Goal: Information Seeking & Learning: Learn about a topic

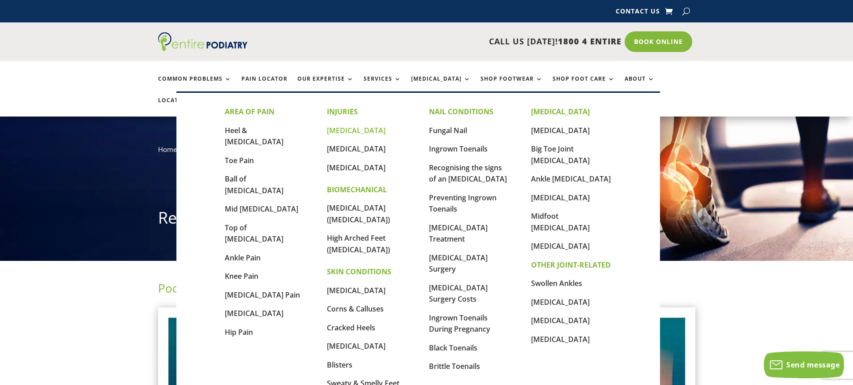
click at [373, 131] on link "[MEDICAL_DATA]" at bounding box center [356, 130] width 59 height 10
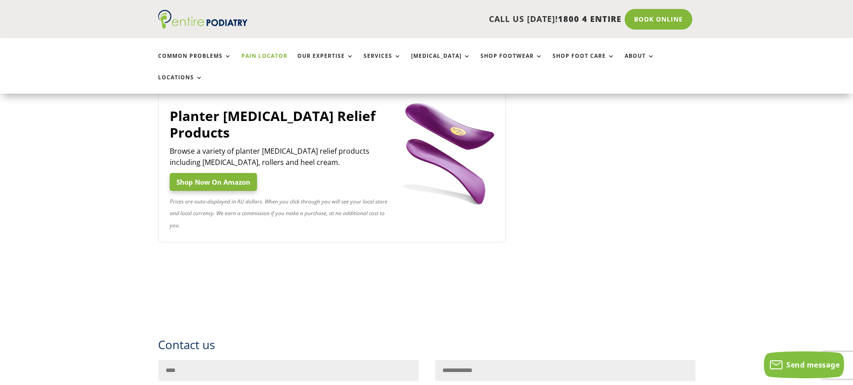
scroll to position [1289, 0]
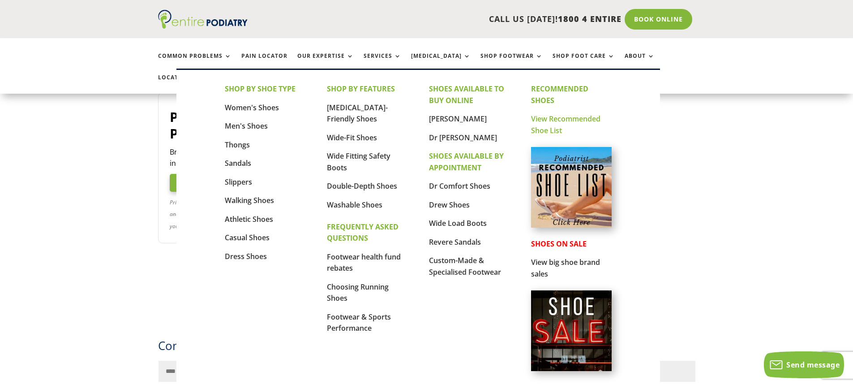
click at [544, 125] on link "View Recommended Shoe List" at bounding box center [565, 124] width 69 height 21
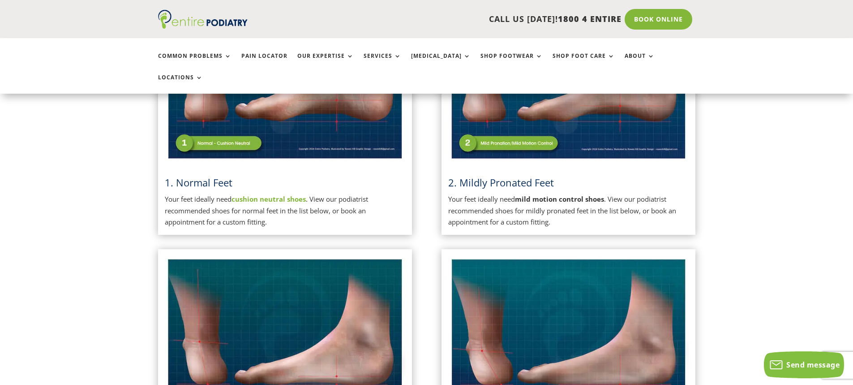
scroll to position [322, 0]
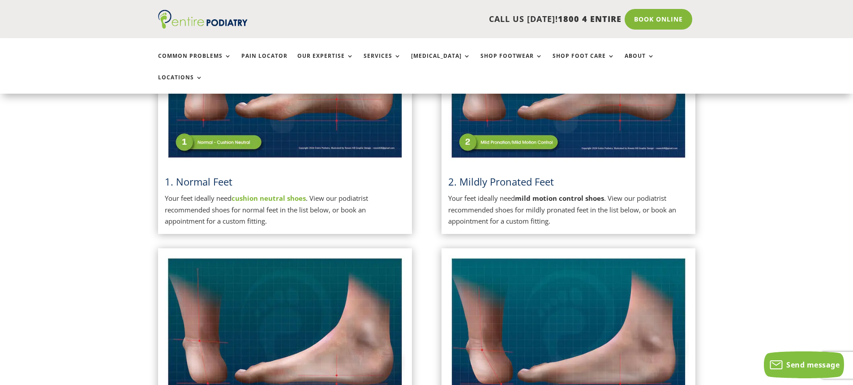
click at [529, 175] on h3 "2. Mildly Pronated Feet" at bounding box center [568, 184] width 240 height 18
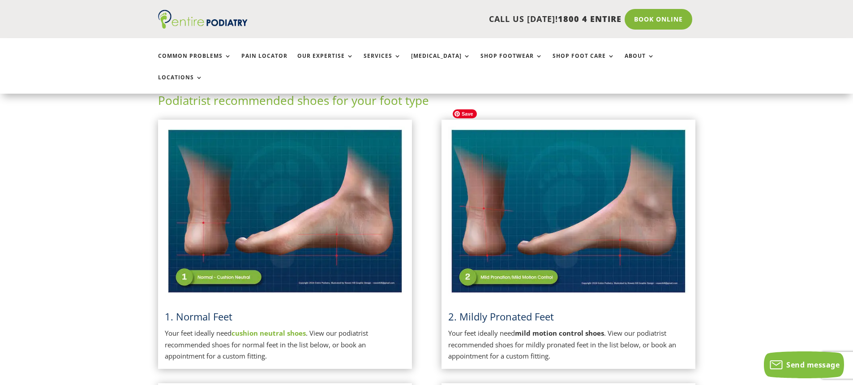
scroll to position [179, 0]
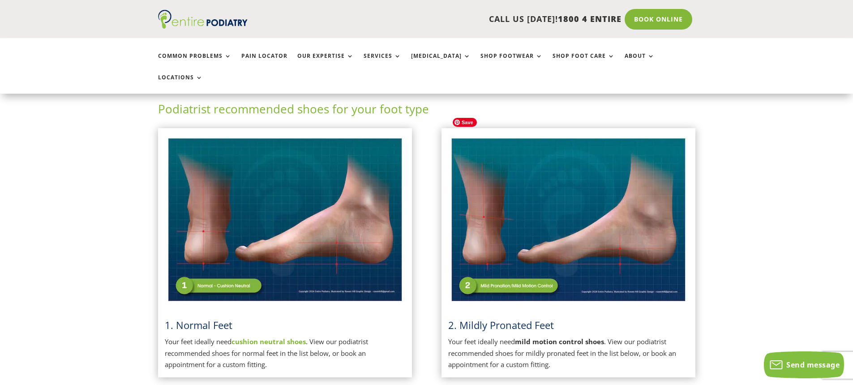
click at [538, 269] on img at bounding box center [568, 220] width 240 height 170
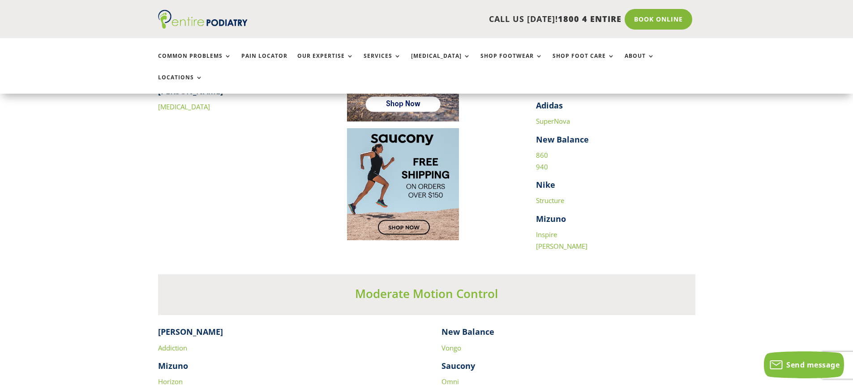
scroll to position [1325, 0]
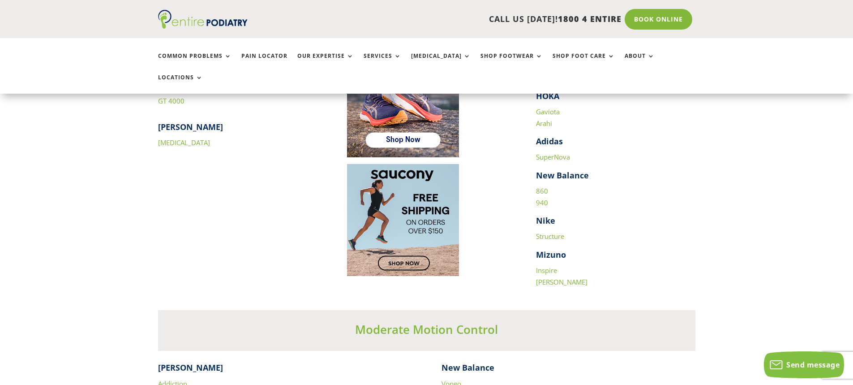
click at [541, 186] on link "860" at bounding box center [542, 190] width 12 height 9
